Goal: Task Accomplishment & Management: Manage account settings

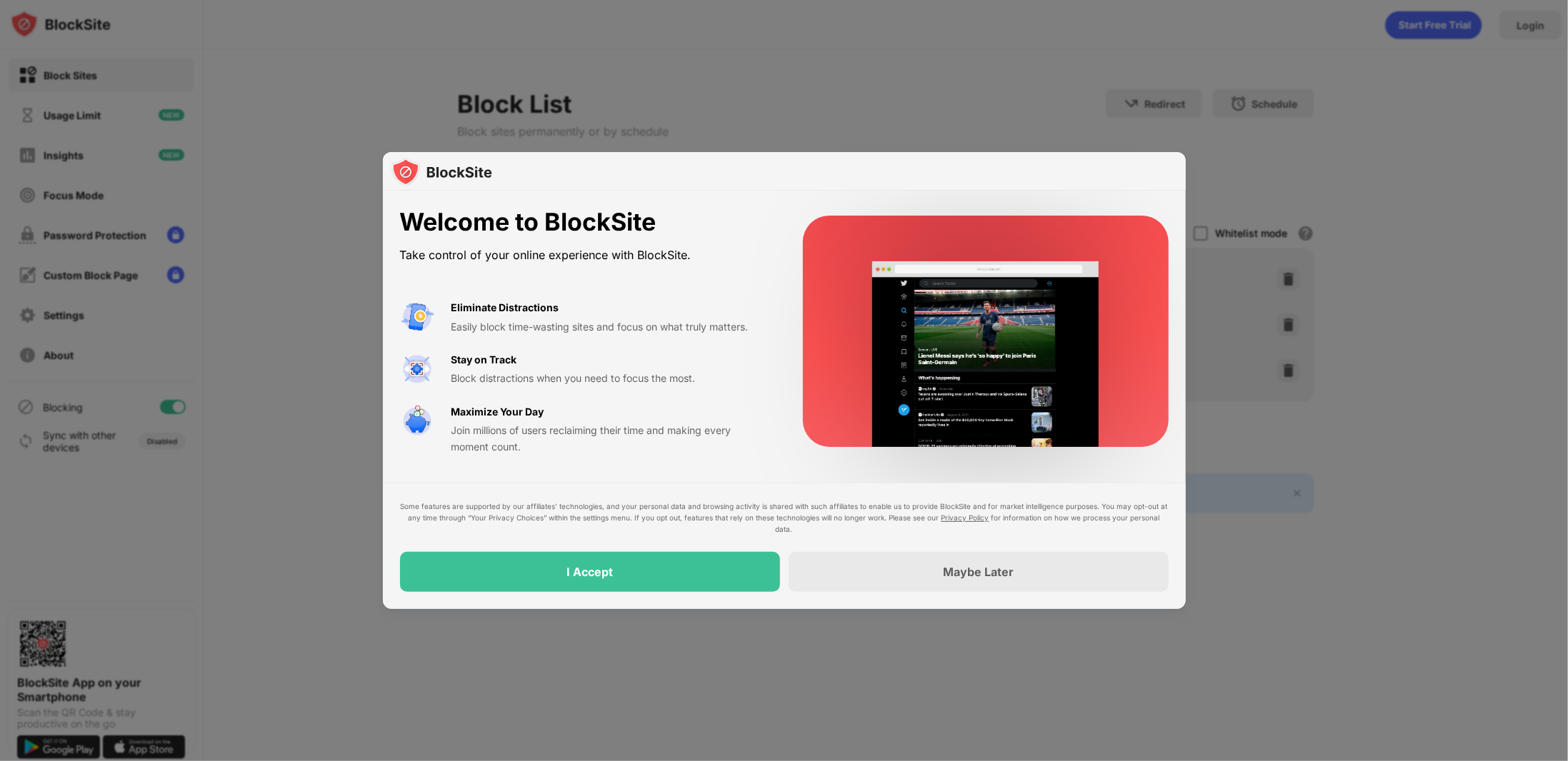
click at [940, 92] on div at bounding box center [784, 380] width 1568 height 761
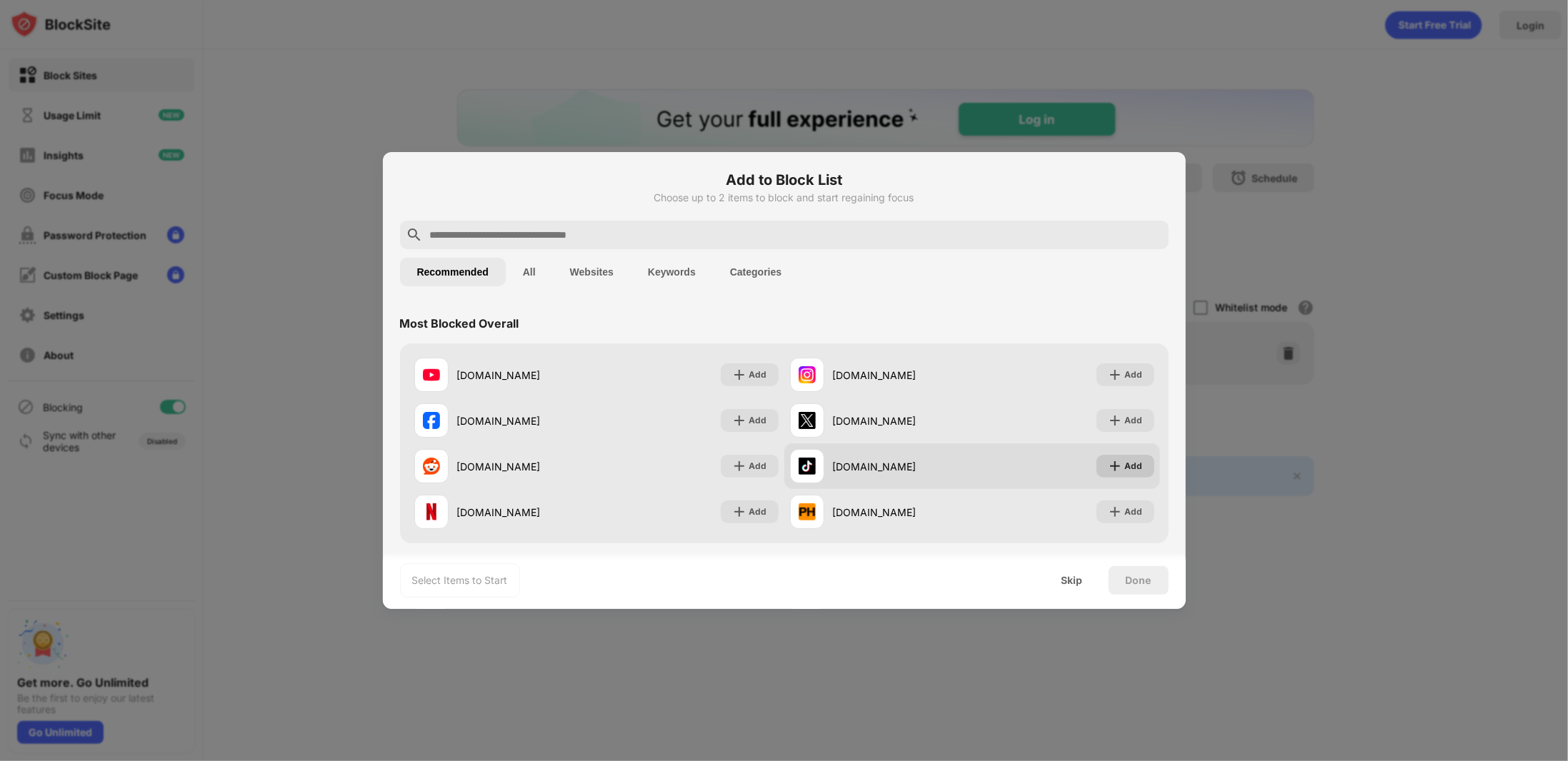
click at [1125, 461] on div "Add" at bounding box center [1134, 466] width 18 height 15
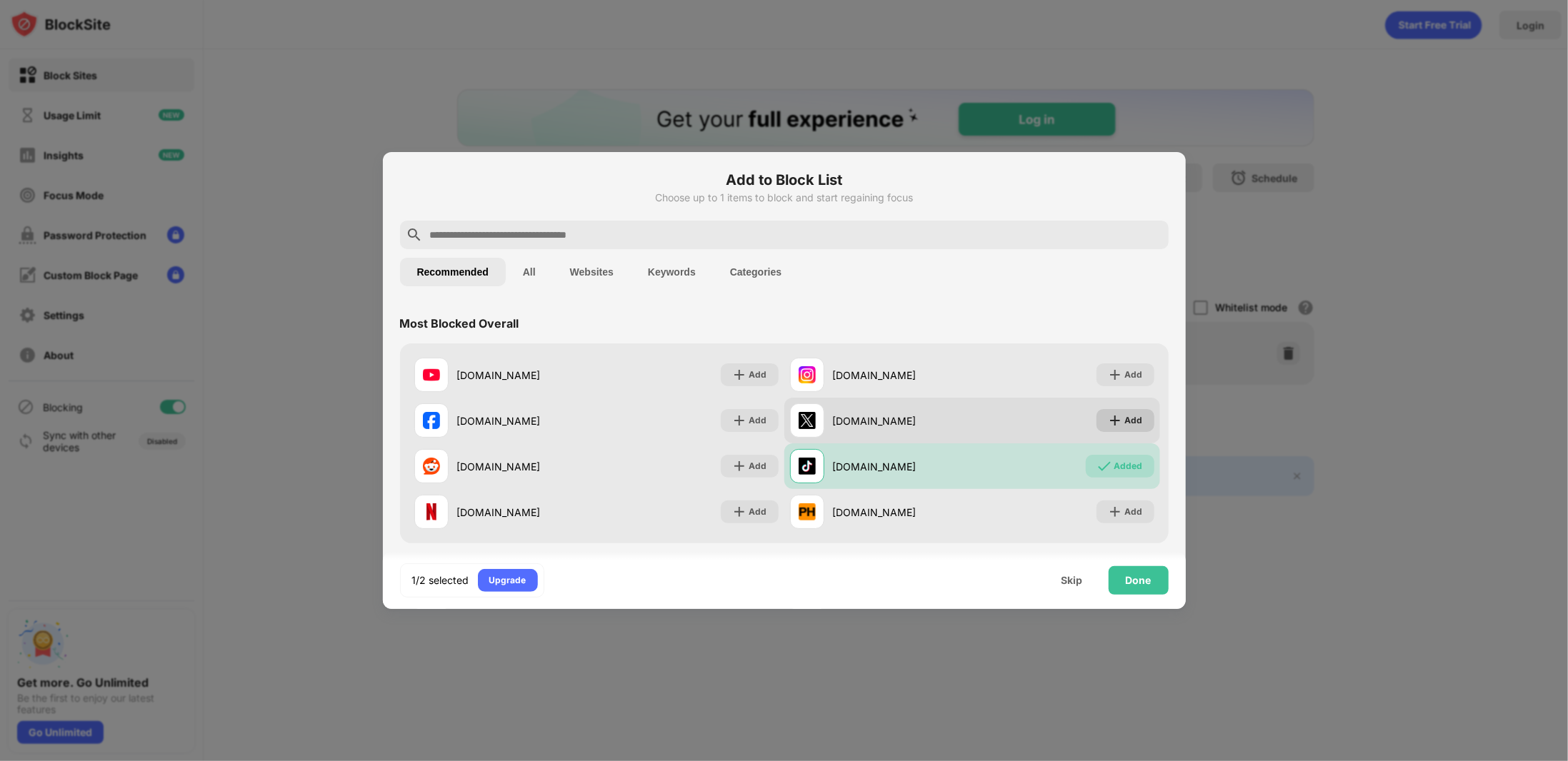
click at [1125, 409] on div "Add" at bounding box center [1124, 420] width 58 height 22
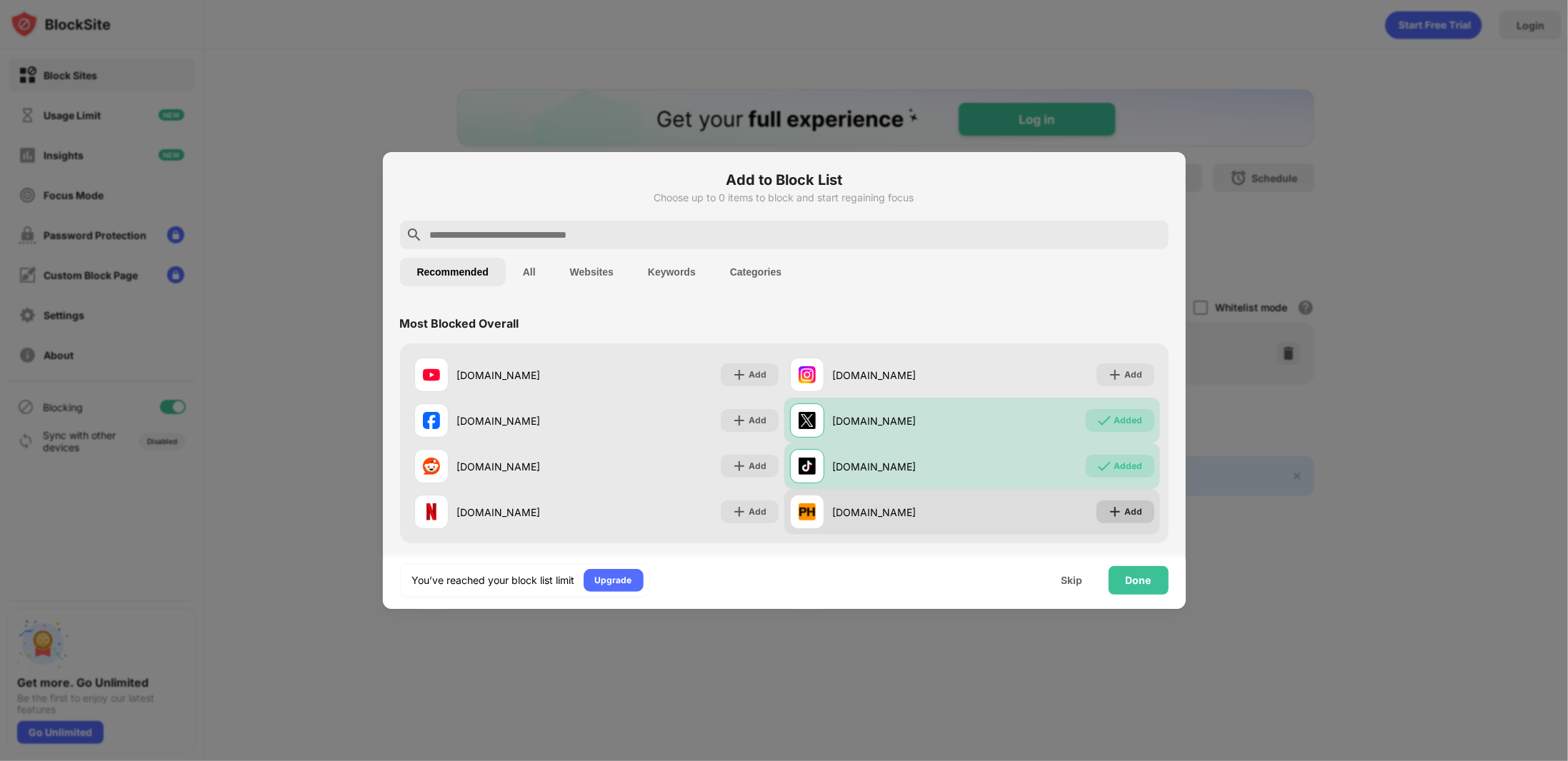
click at [1108, 514] on img at bounding box center [1115, 512] width 15 height 15
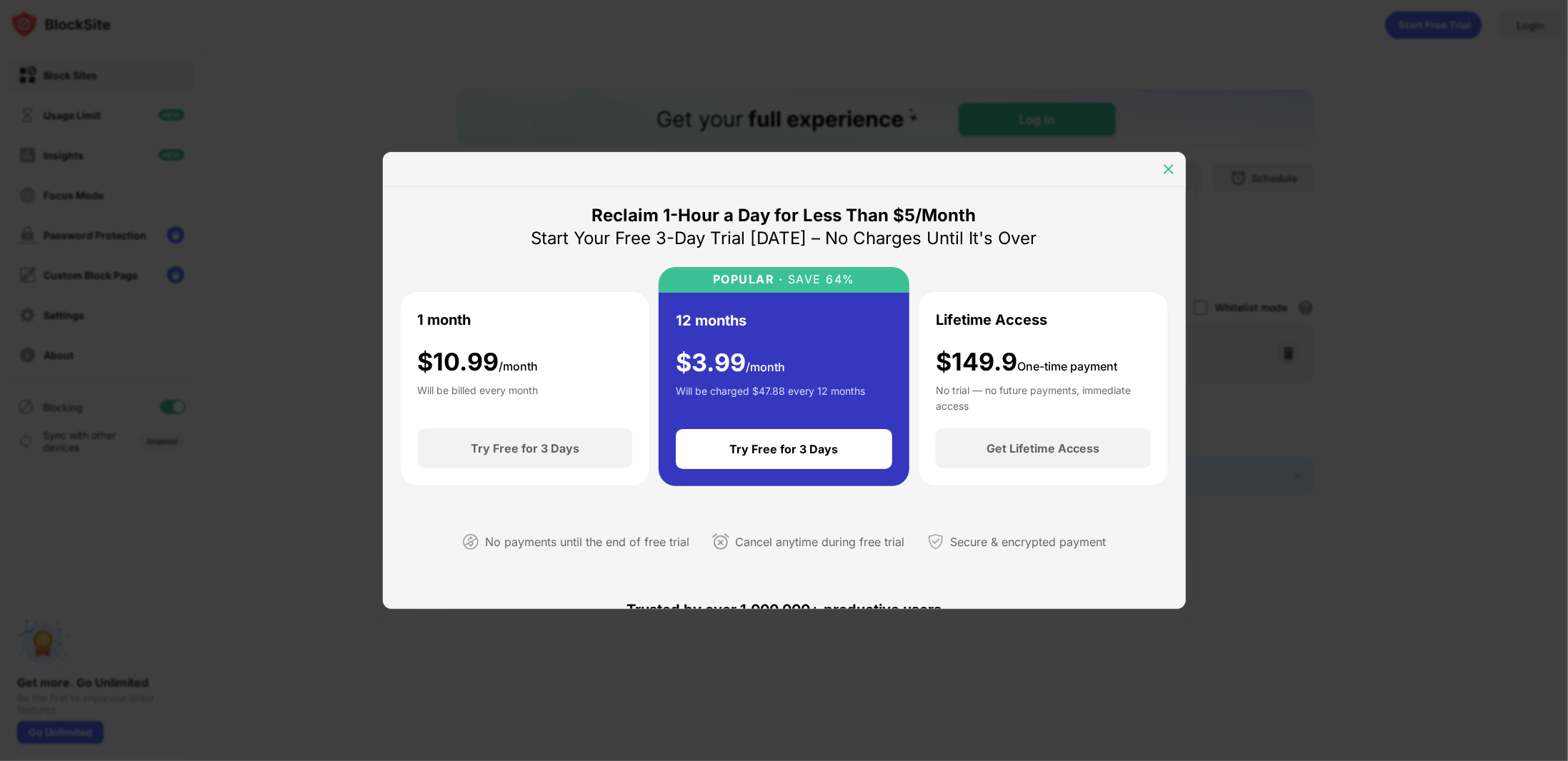
click at [1175, 163] on img at bounding box center [1168, 169] width 15 height 15
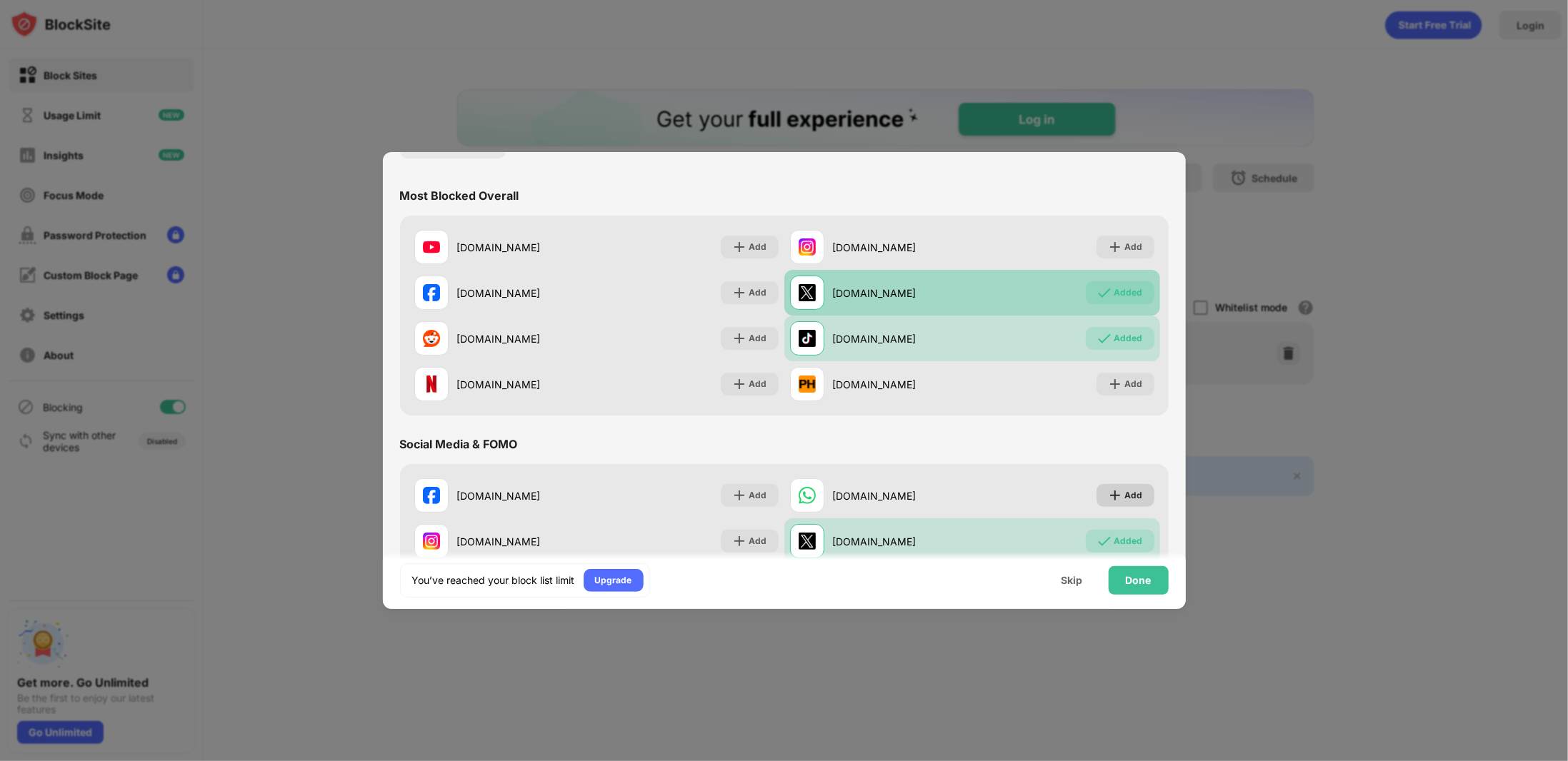
scroll to position [71, 0]
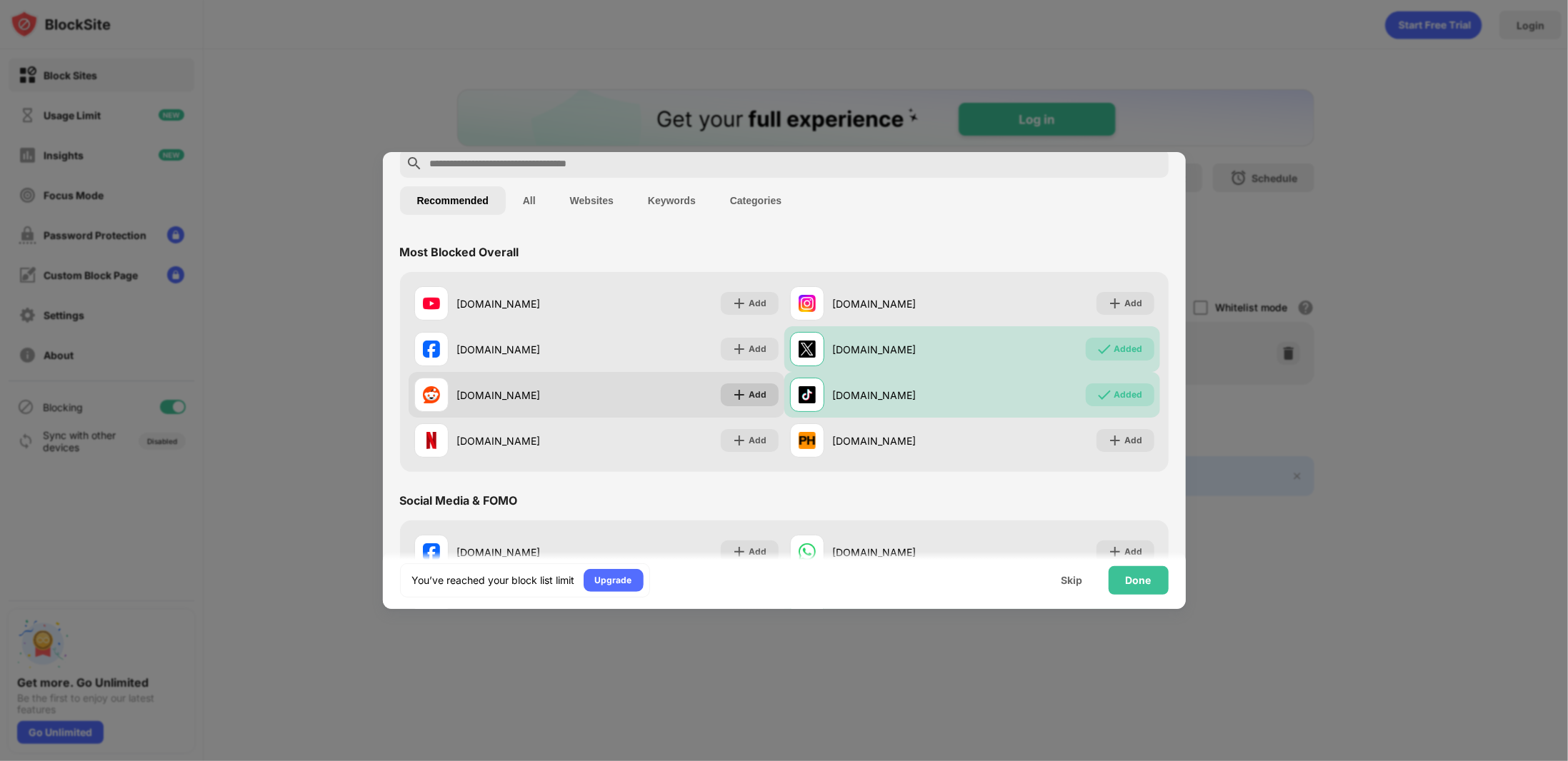
click at [732, 391] on img at bounding box center [739, 395] width 15 height 15
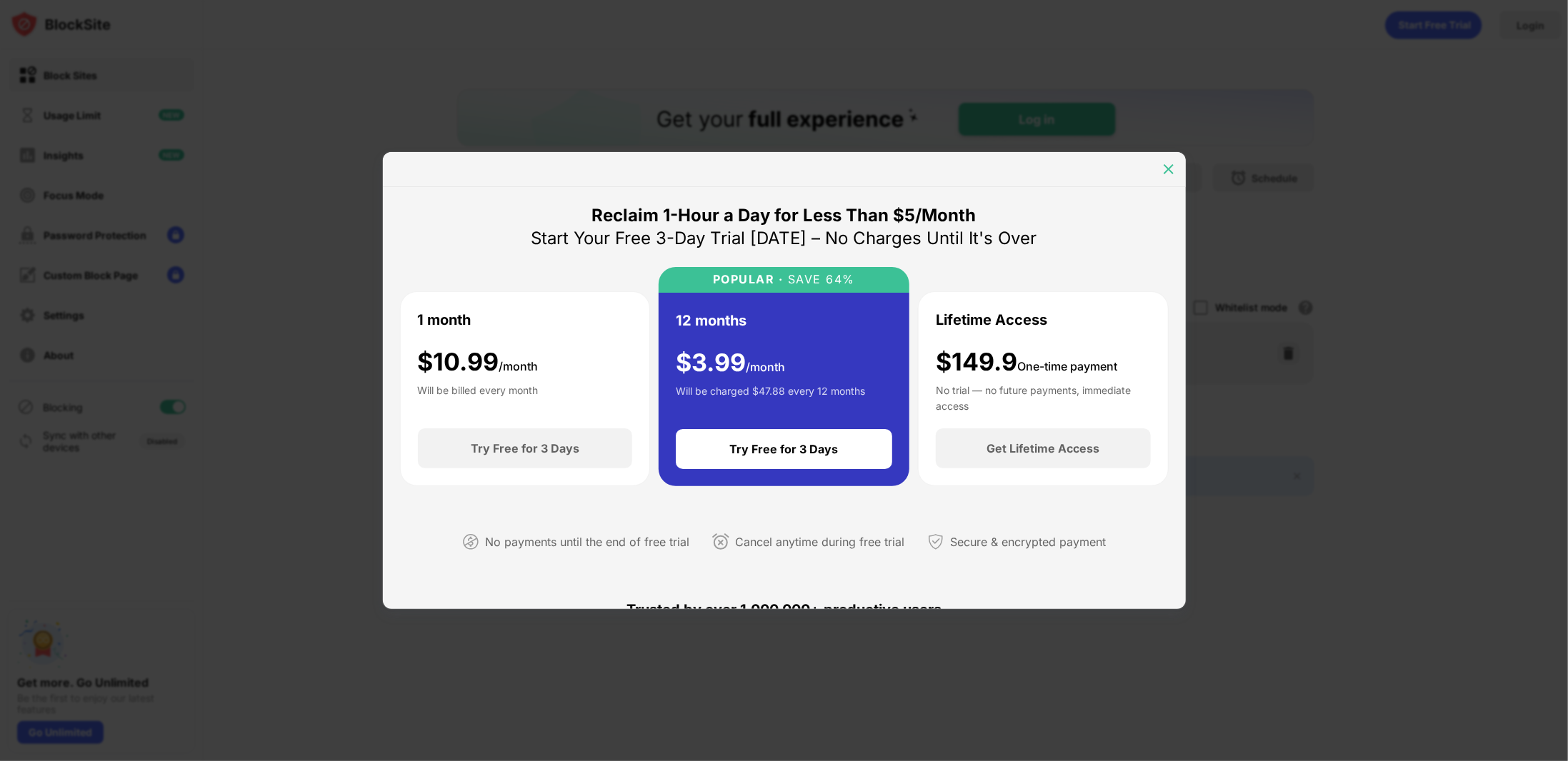
click at [1158, 163] on div at bounding box center [1167, 169] width 22 height 22
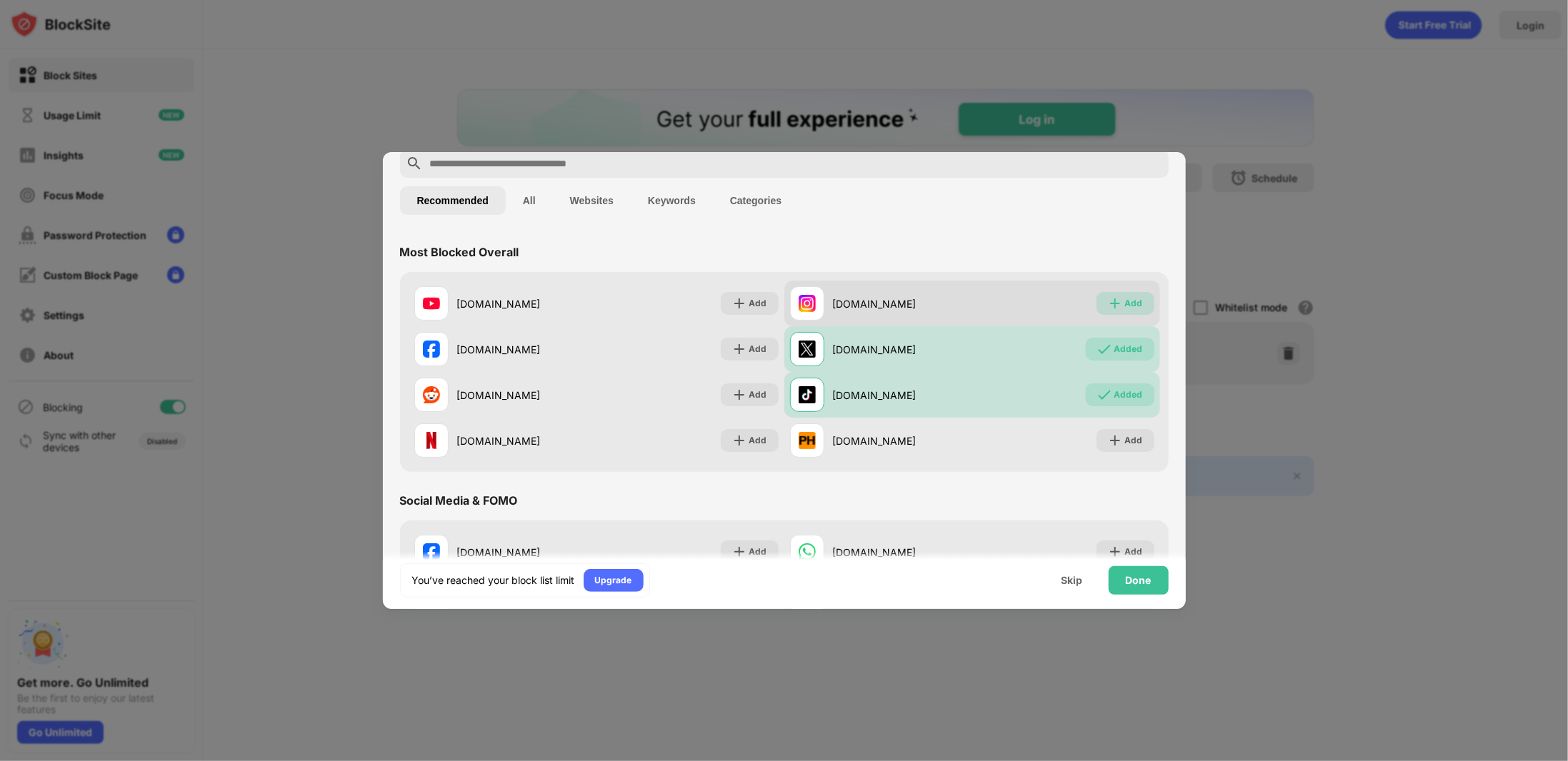
click at [1109, 307] on img at bounding box center [1115, 303] width 15 height 15
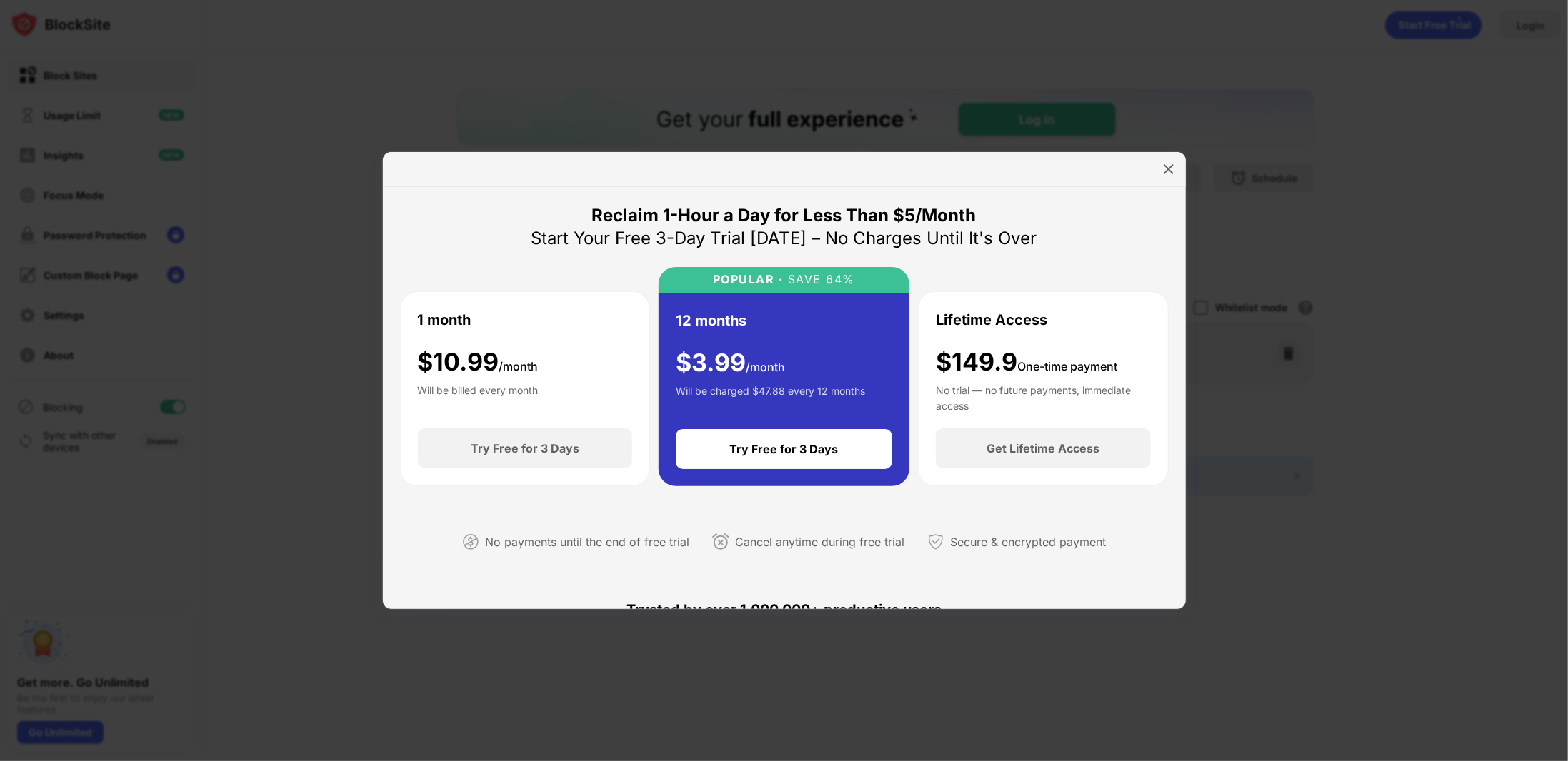
click at [1243, 307] on div at bounding box center [784, 380] width 1568 height 761
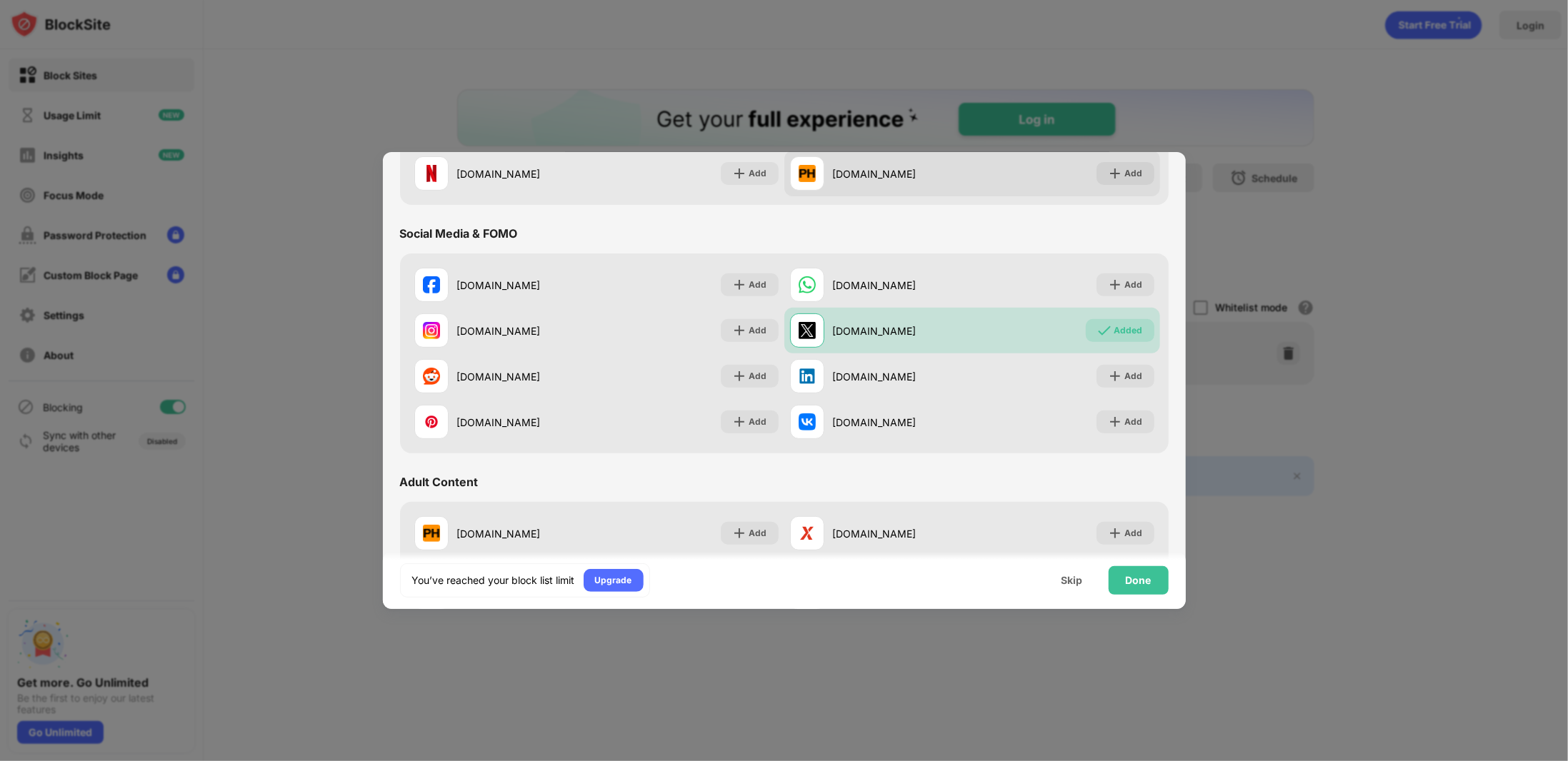
scroll to position [358, 0]
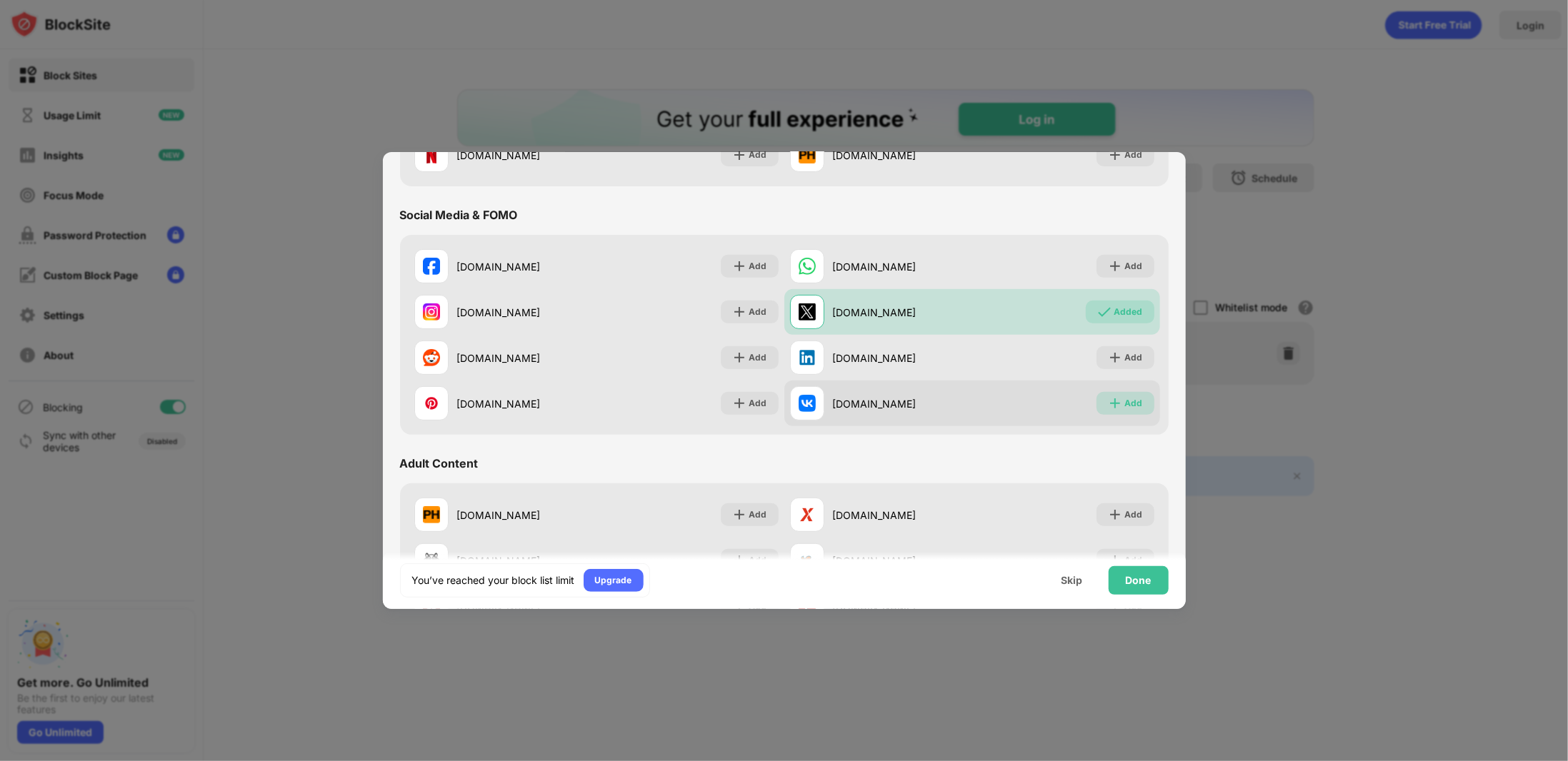
click at [1114, 405] on div "Add" at bounding box center [1124, 402] width 58 height 22
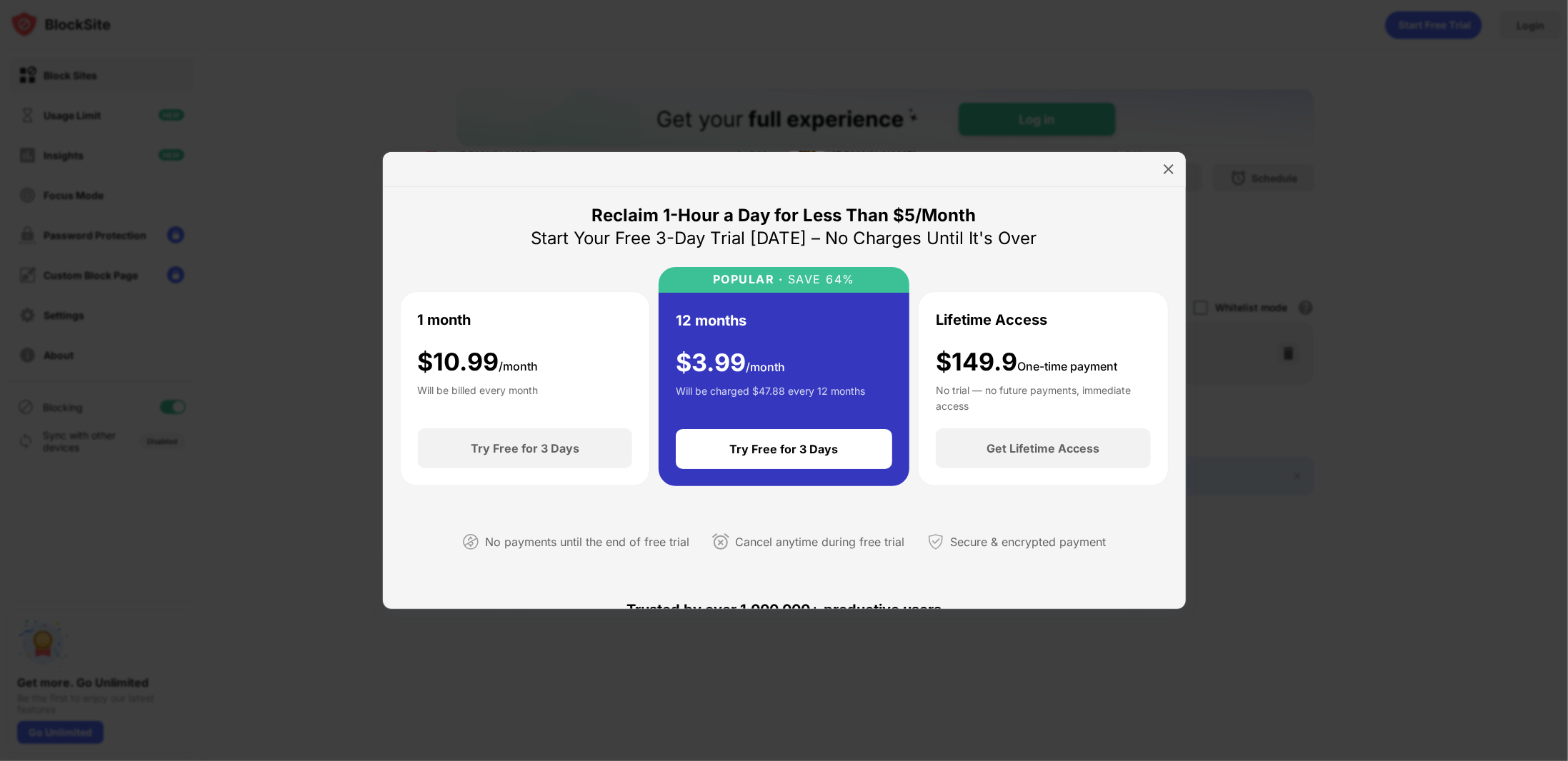
click at [1213, 405] on div at bounding box center [784, 380] width 1568 height 761
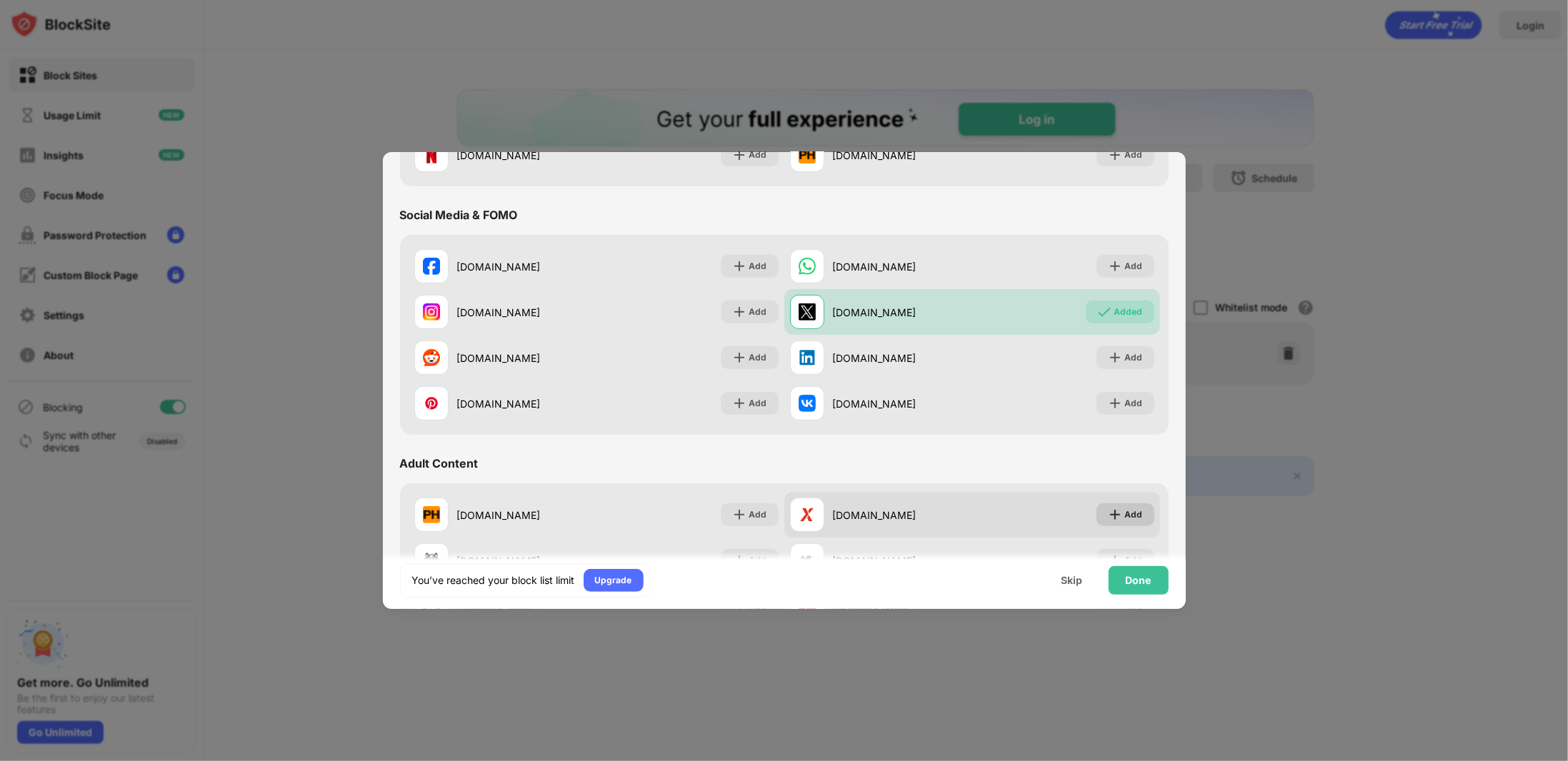
click at [1108, 514] on img at bounding box center [1115, 515] width 15 height 15
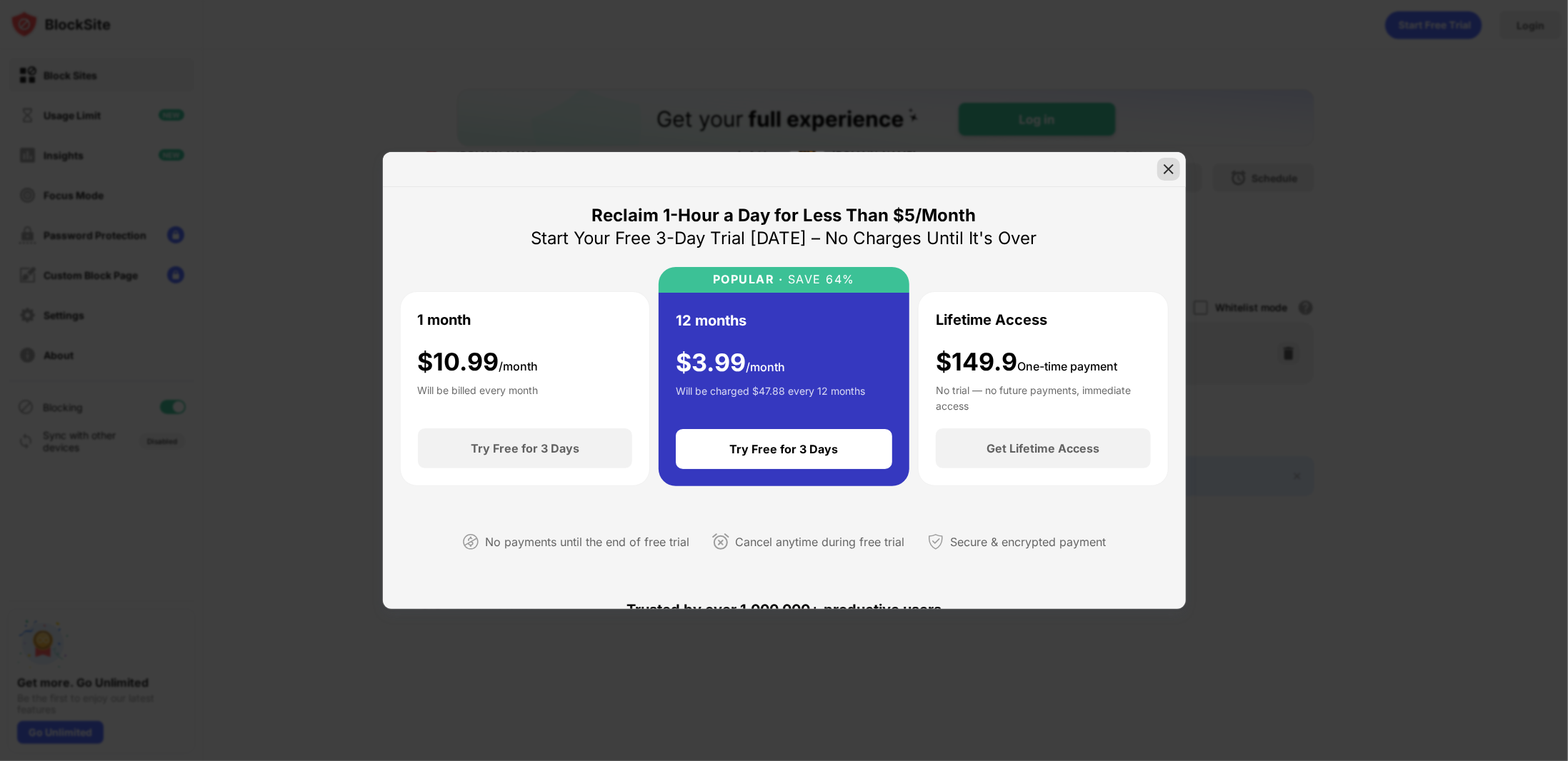
click at [1163, 163] on img at bounding box center [1168, 169] width 15 height 15
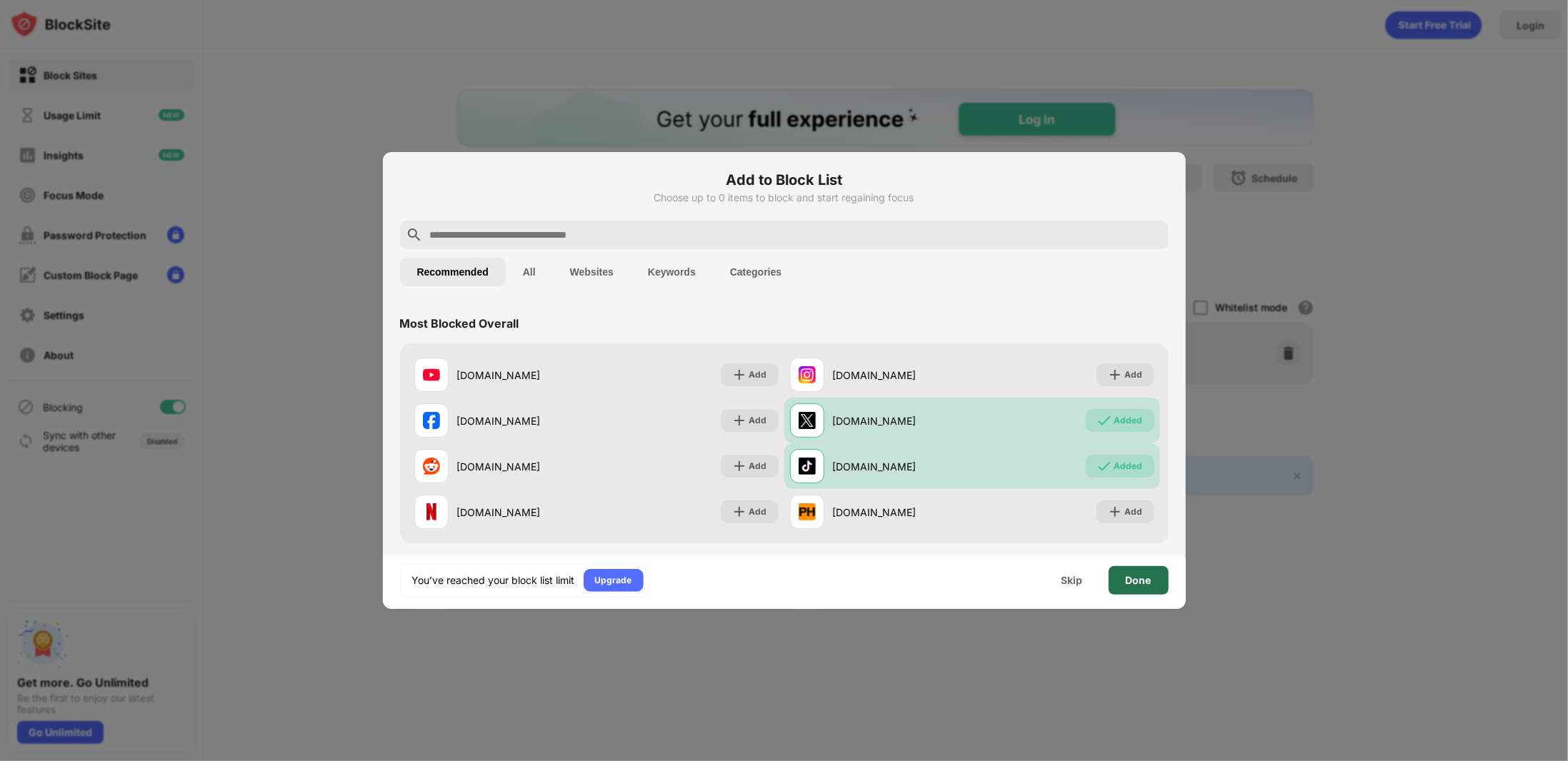
click at [1136, 570] on div "Done" at bounding box center [1138, 580] width 60 height 28
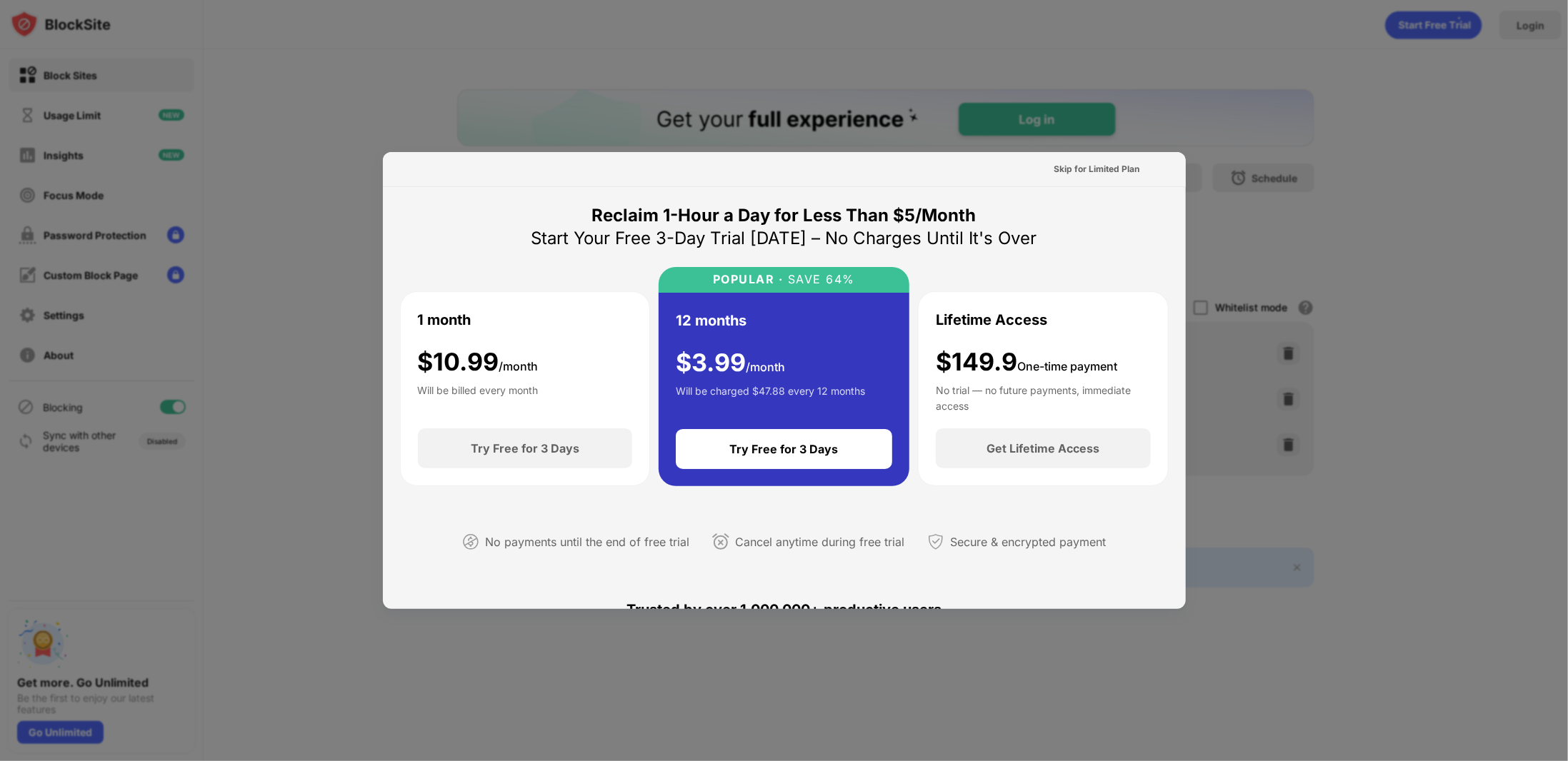
click at [1213, 111] on div at bounding box center [784, 380] width 1568 height 761
click at [1083, 174] on div "Skip for Limited Plan" at bounding box center [1097, 169] width 86 height 15
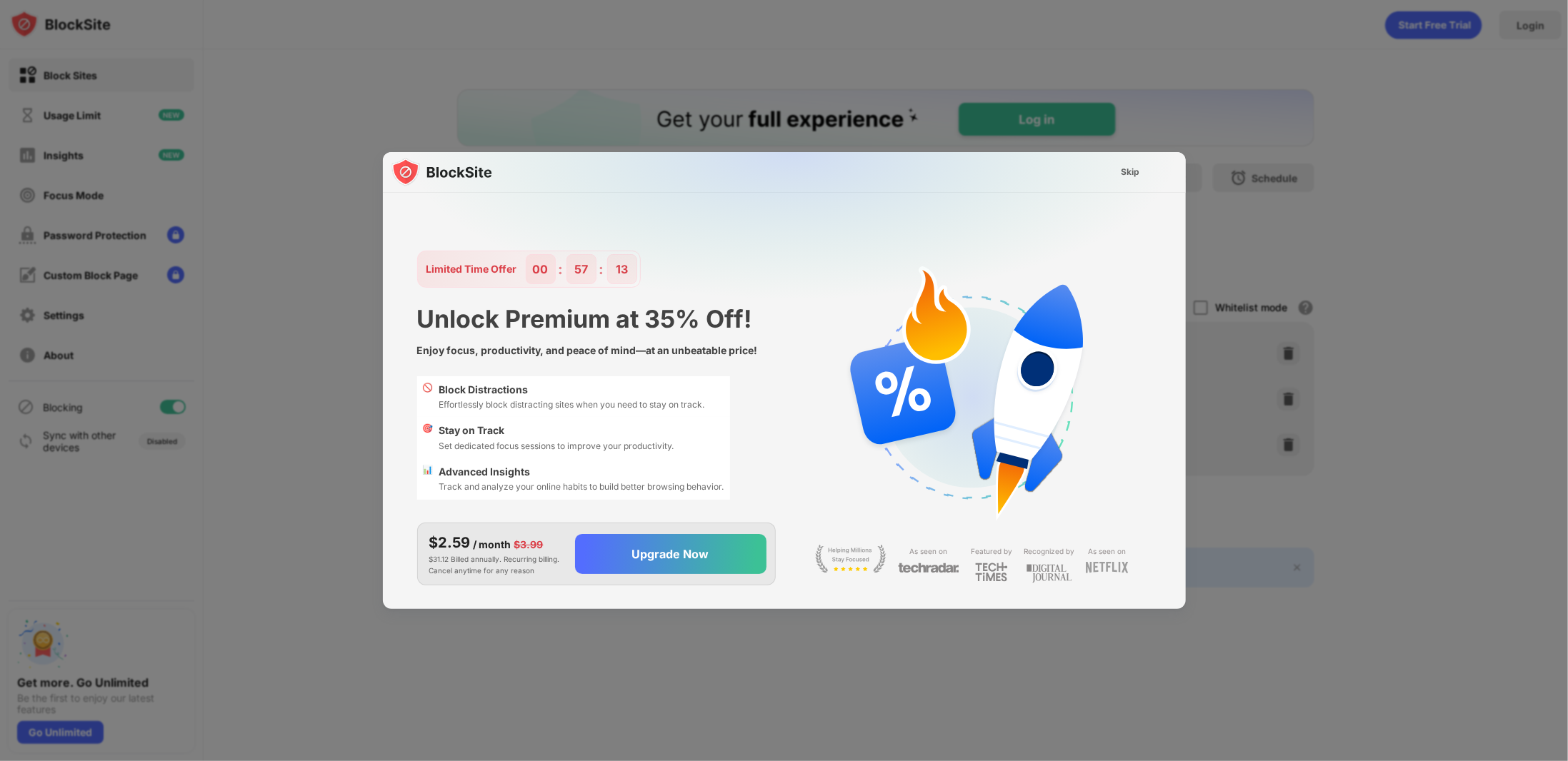
drag, startPoint x: 1140, startPoint y: 140, endPoint x: 1136, endPoint y: 168, distance: 28.3
click at [1140, 143] on div at bounding box center [784, 380] width 1568 height 761
click at [1136, 168] on div "Skip" at bounding box center [1130, 172] width 19 height 15
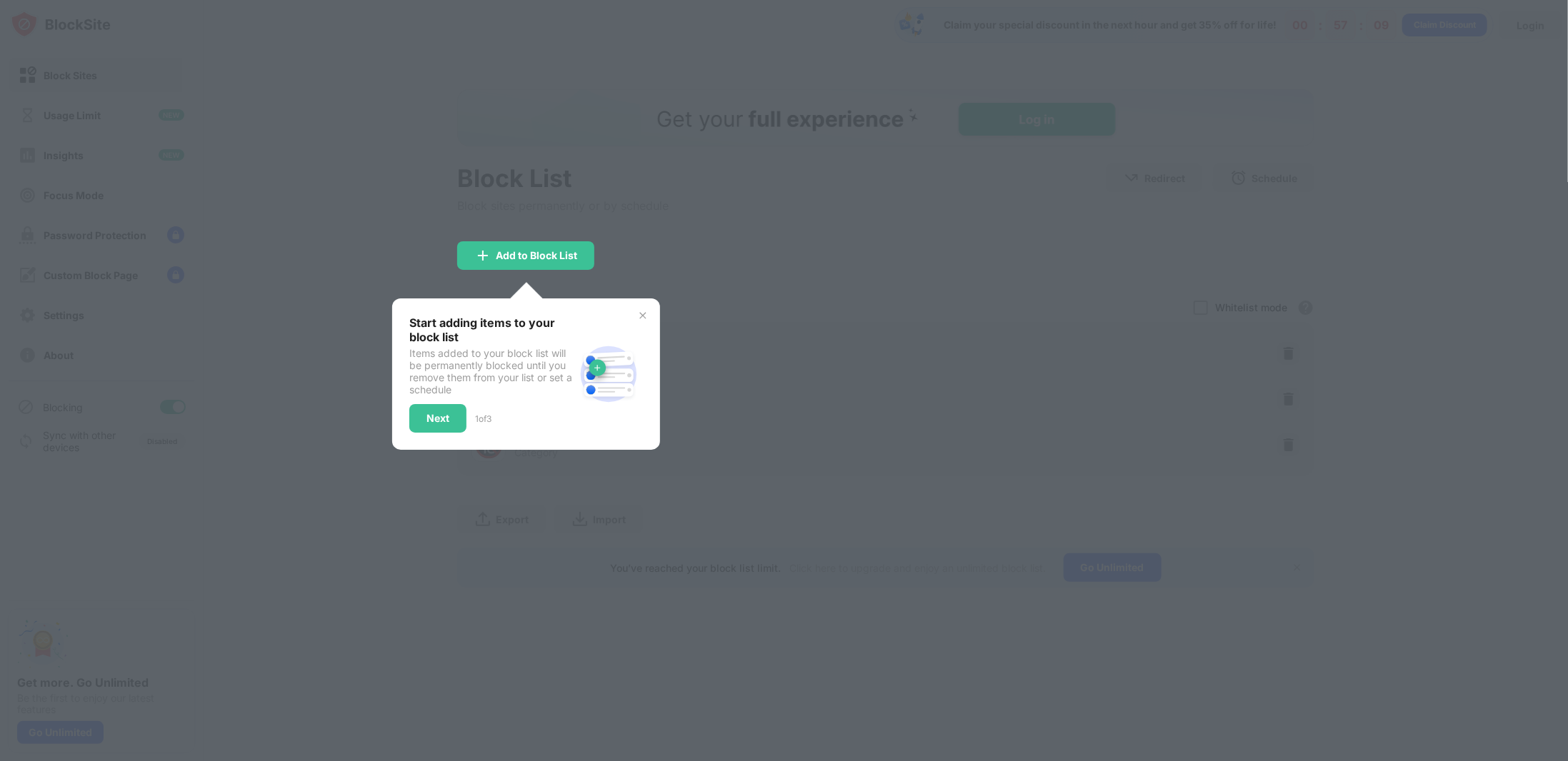
click at [643, 316] on img at bounding box center [643, 316] width 12 height 12
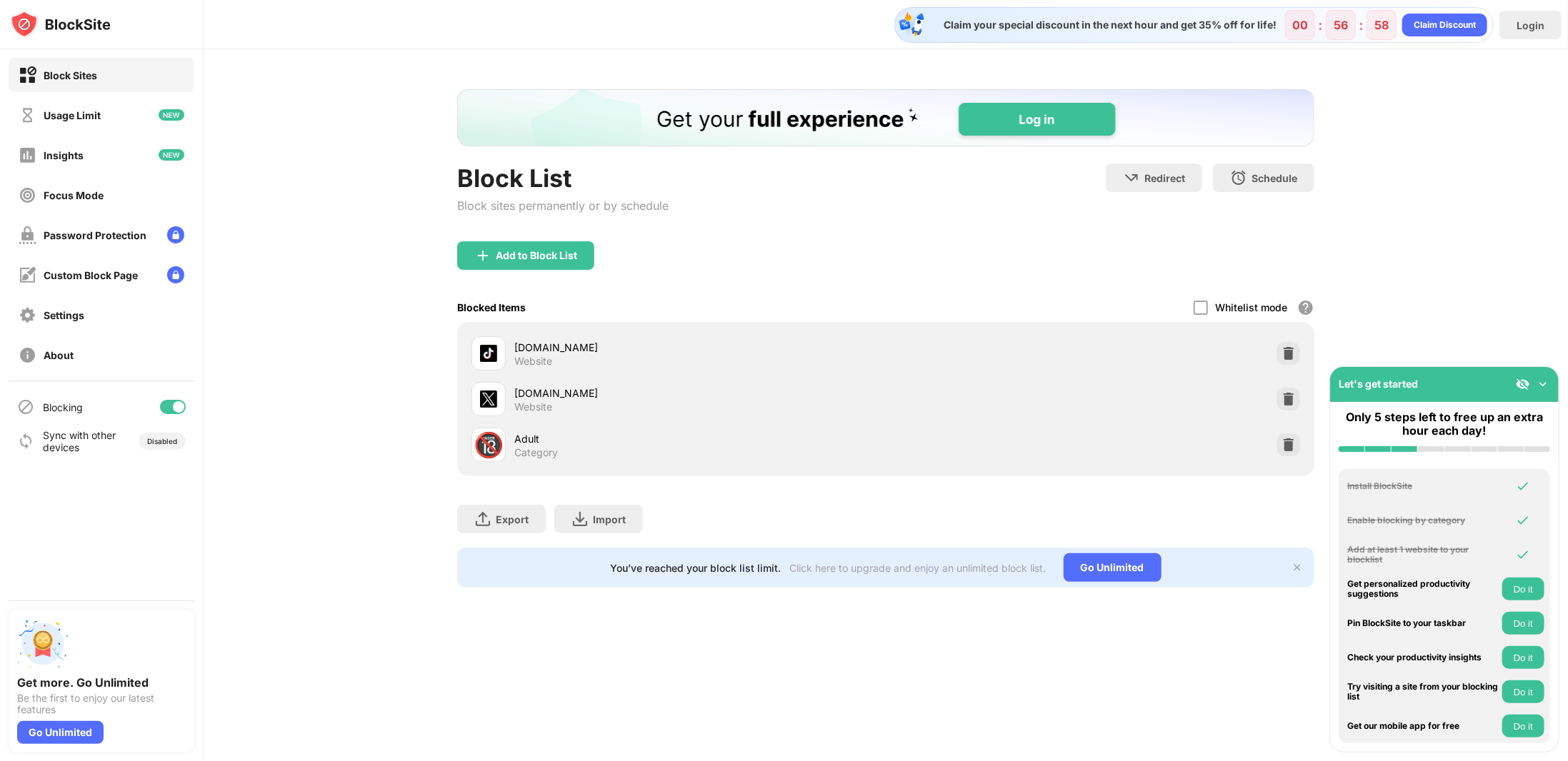
click at [653, 608] on div "Block List Block sites permanently or by schedule Redirect Choose a site to be …" at bounding box center [885, 338] width 1365 height 578
click at [1420, 172] on div "Block List Block sites permanently or by schedule Redirect Choose a site to be …" at bounding box center [885, 338] width 1365 height 578
